Goal: Task Accomplishment & Management: Use online tool/utility

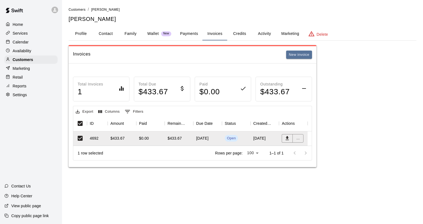
click at [363, 22] on h5 "[PERSON_NAME]" at bounding box center [242, 18] width 347 height 7
click at [20, 23] on p "Home" at bounding box center [18, 25] width 10 height 6
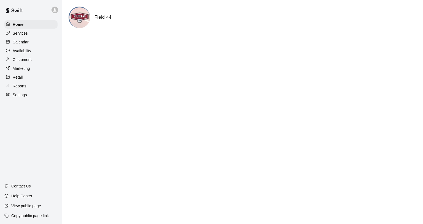
drag, startPoint x: 15, startPoint y: 42, endPoint x: 31, endPoint y: 43, distance: 15.4
click at [16, 42] on p "Calendar" at bounding box center [21, 42] width 16 height 6
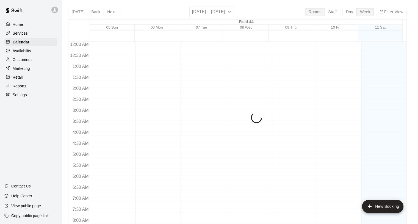
scroll to position [266, 0]
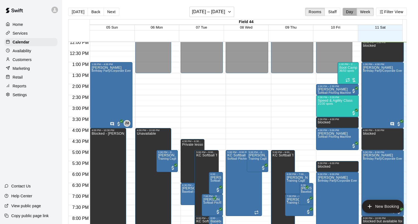
click at [353, 10] on button "Day" at bounding box center [350, 12] width 14 height 8
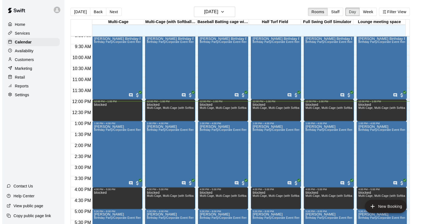
scroll to position [211, 0]
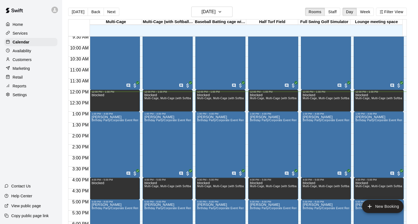
click at [119, 149] on div "[PERSON_NAME] Birthday Party/Corporate Event Rental (3 HOURS)" at bounding box center [115, 227] width 47 height 224
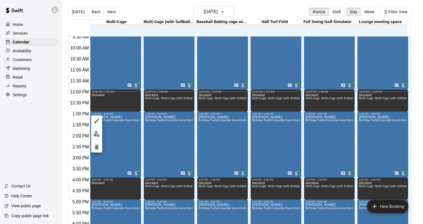
click at [99, 120] on icon "edit" at bounding box center [96, 121] width 7 height 7
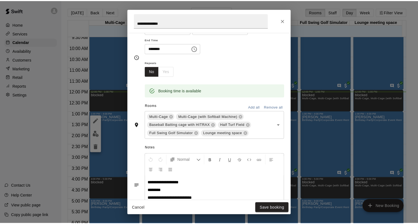
scroll to position [90, 0]
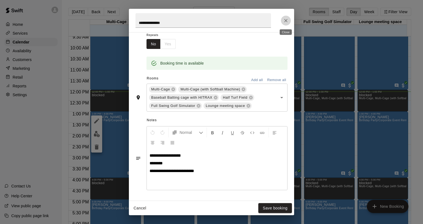
click at [287, 18] on icon "Close" at bounding box center [286, 21] width 6 height 6
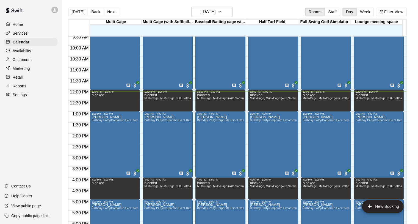
click at [112, 136] on div "[PERSON_NAME] Birthday Party/Corporate Event Rental (3 HOURS)" at bounding box center [115, 227] width 47 height 224
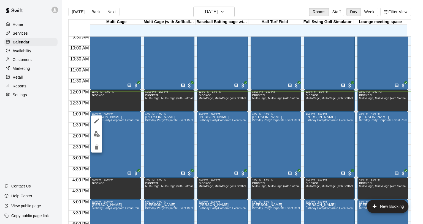
click at [124, 148] on div at bounding box center [211, 112] width 423 height 224
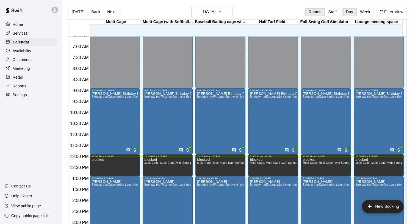
scroll to position [114, 0]
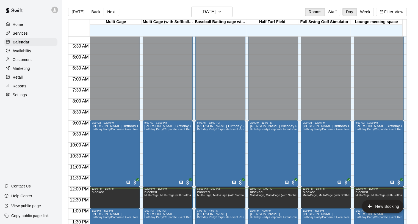
click at [28, 44] on p "Calendar" at bounding box center [21, 42] width 17 height 6
